Goal: Information Seeking & Learning: Check status

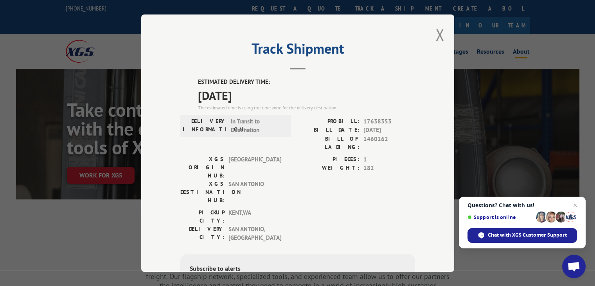
click at [431, 35] on div "Track Shipment ESTIMATED DELIVERY TIME: [DATE] The estimated time is using the …" at bounding box center [297, 142] width 313 height 257
click at [437, 38] on button "Close modal" at bounding box center [440, 34] width 9 height 21
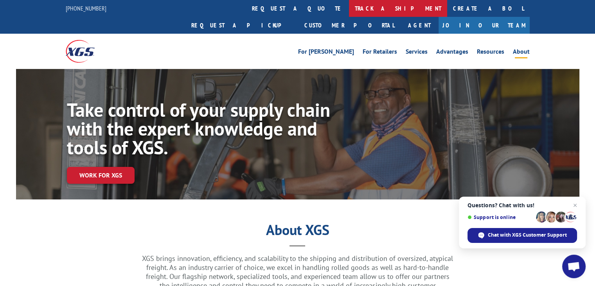
click at [349, 10] on link "track a shipment" at bounding box center [398, 8] width 98 height 17
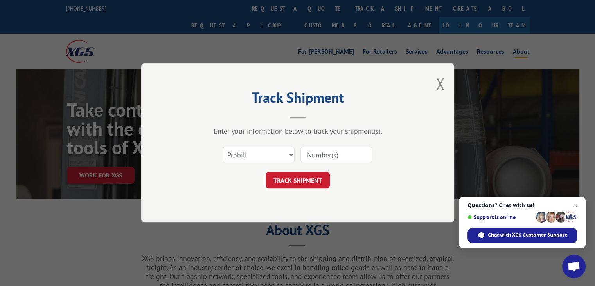
click at [316, 157] on input at bounding box center [337, 155] width 72 height 16
paste input "17638353"
type input "17638353"
click at [243, 153] on select "Select category... Probill BOL PO" at bounding box center [259, 155] width 72 height 16
click at [310, 110] on header "Track Shipment" at bounding box center [297, 105] width 235 height 27
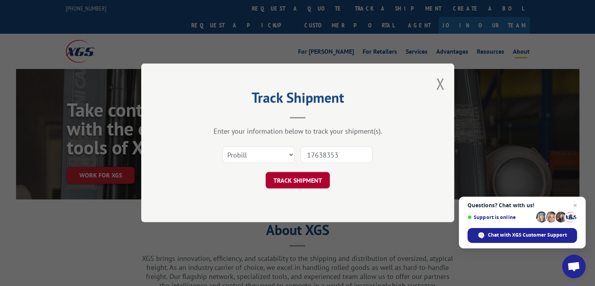
click at [308, 176] on button "TRACK SHIPMENT" at bounding box center [298, 180] width 64 height 16
